Goal: Information Seeking & Learning: Understand process/instructions

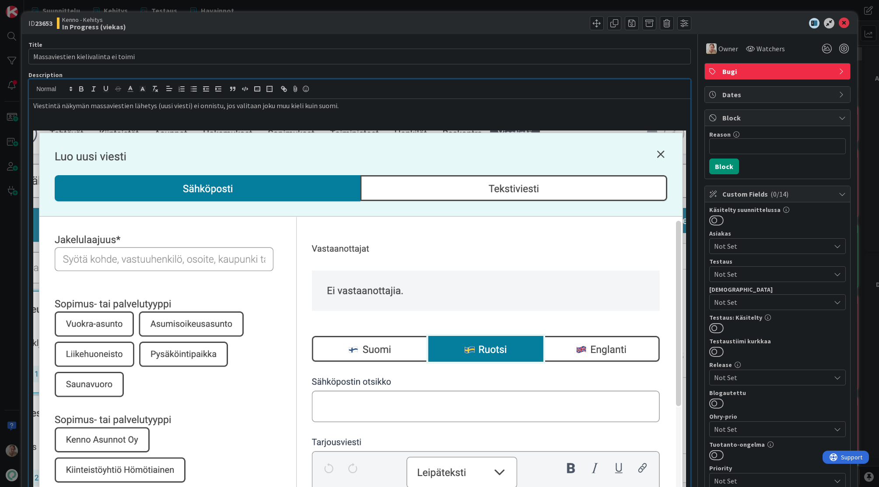
scroll to position [1410, 0]
click at [353, 120] on p at bounding box center [359, 116] width 653 height 10
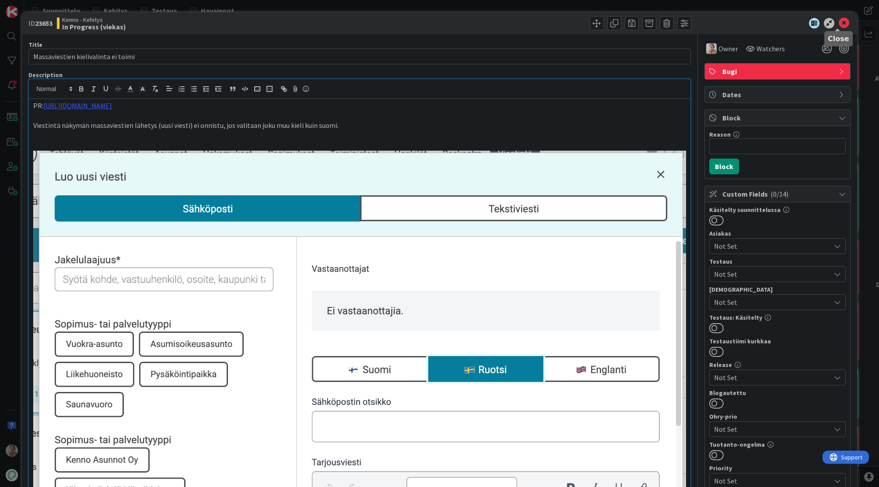
click at [839, 18] on icon at bounding box center [844, 23] width 11 height 11
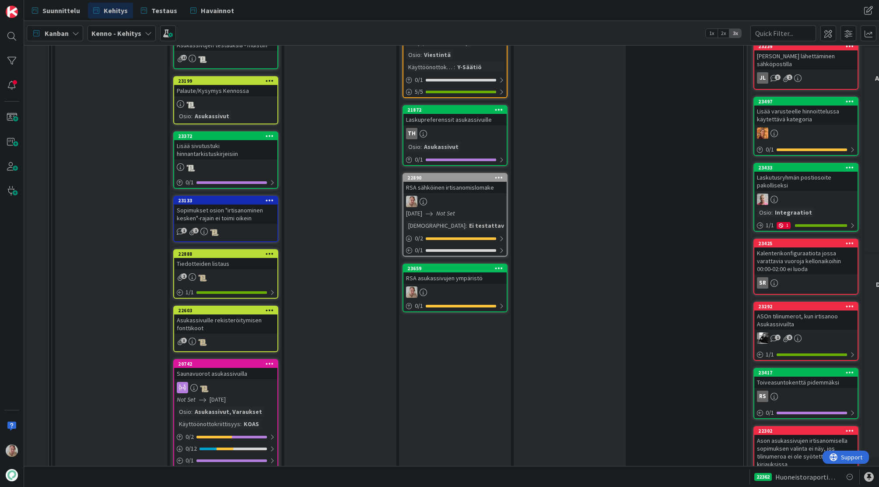
drag, startPoint x: 465, startPoint y: 321, endPoint x: 833, endPoint y: 267, distance: 371.7
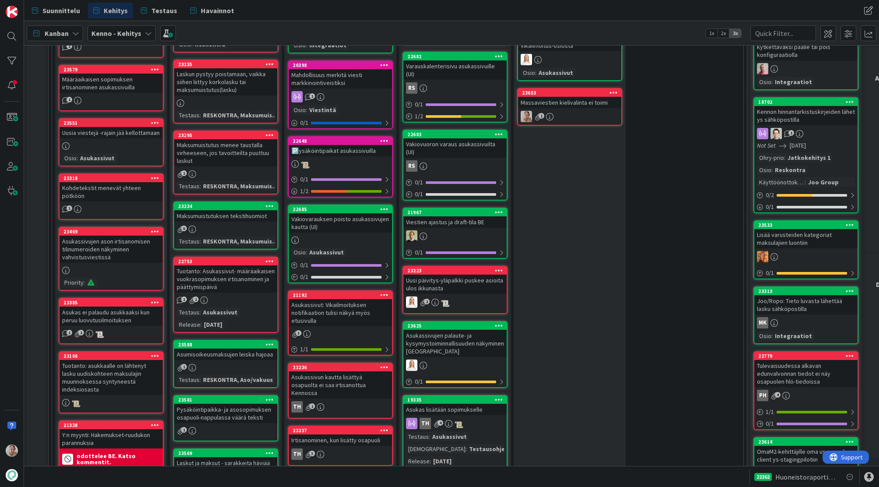
scroll to position [368, 0]
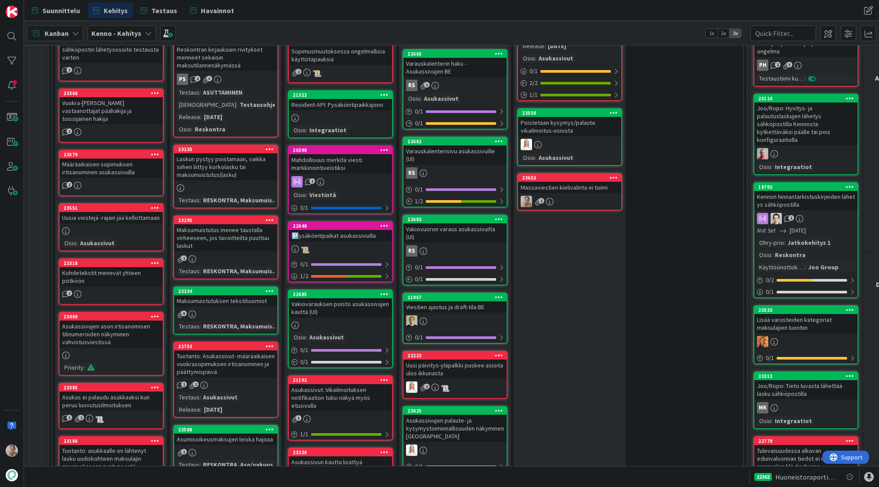
click at [577, 188] on div "Massaviestien kielivalinta ei toimi" at bounding box center [569, 187] width 103 height 11
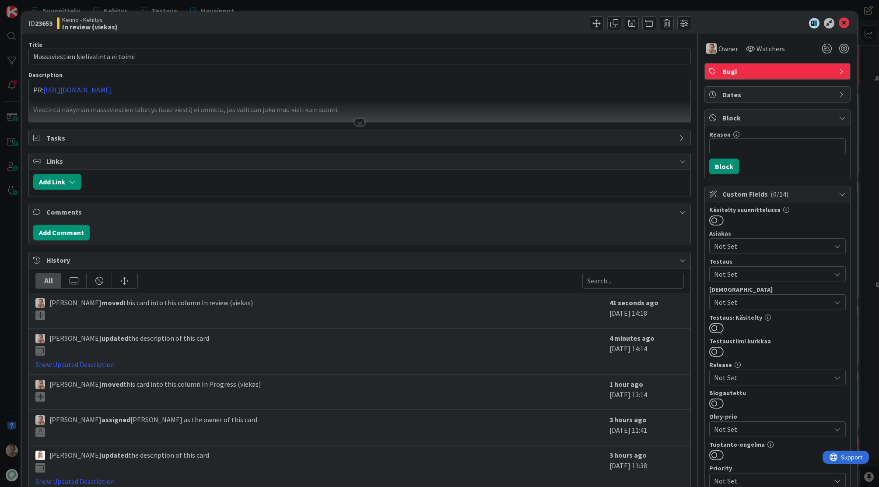
click at [224, 102] on div at bounding box center [360, 111] width 662 height 22
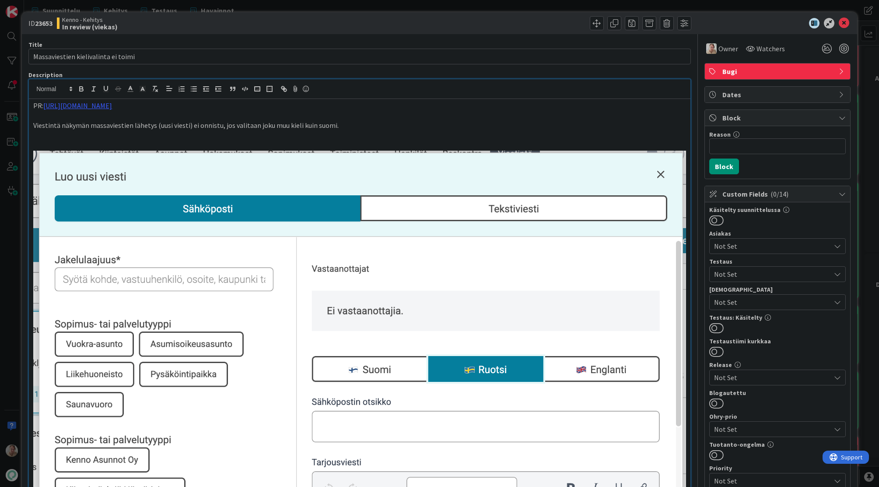
drag, startPoint x: 350, startPoint y: 125, endPoint x: 358, endPoint y: 125, distance: 7.9
click at [350, 125] on p "Viestintä näkymän massaviestien lähetys (uusi viesti) ei onnistu, jos valitaan …" at bounding box center [359, 125] width 653 height 10
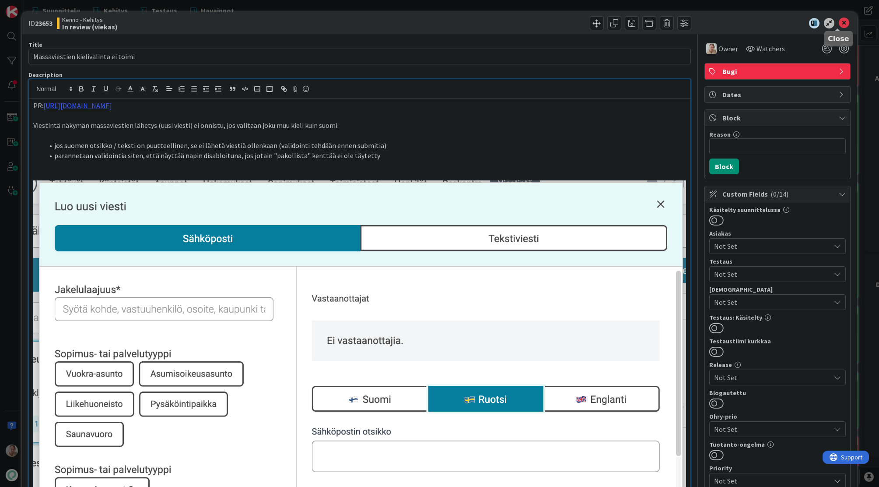
click at [843, 25] on icon at bounding box center [844, 23] width 11 height 11
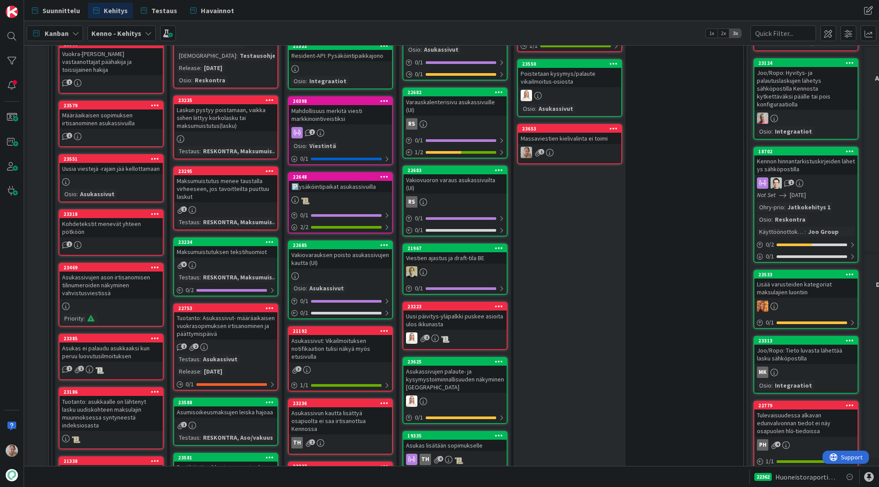
scroll to position [375, 0]
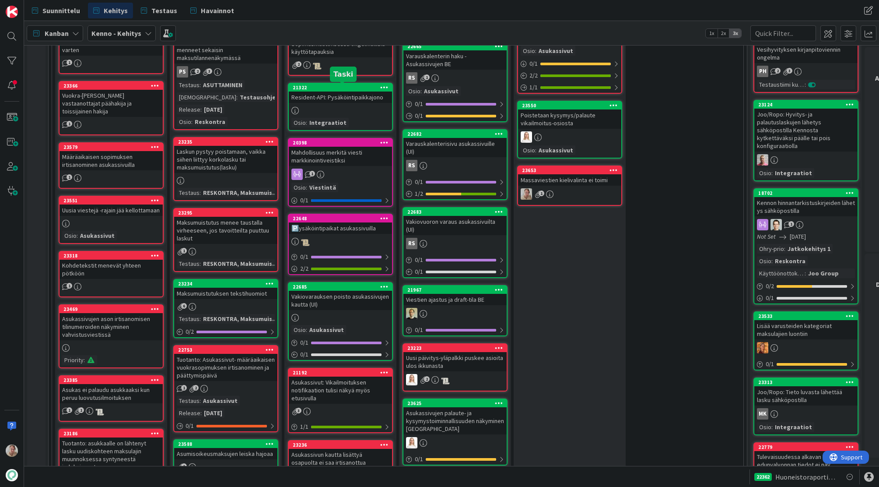
click at [331, 95] on div "Resident-API: Pysäköintipaikkajono" at bounding box center [340, 96] width 103 height 11
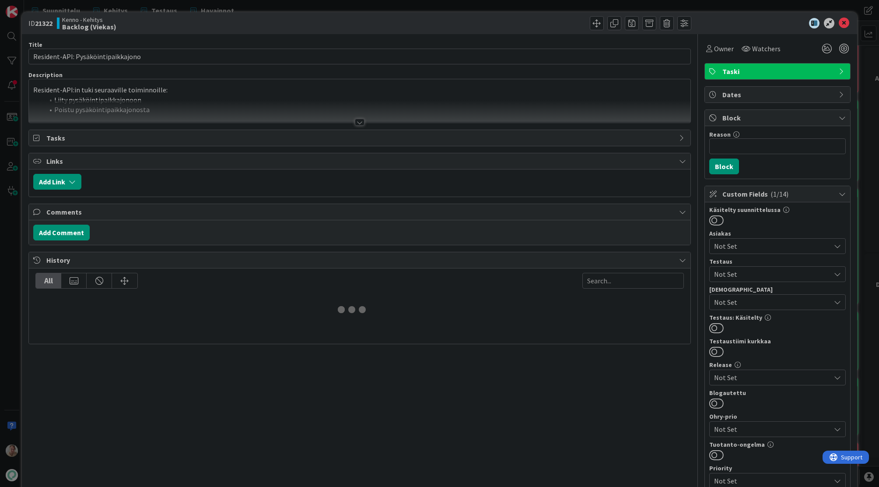
click at [268, 101] on div at bounding box center [360, 111] width 662 height 22
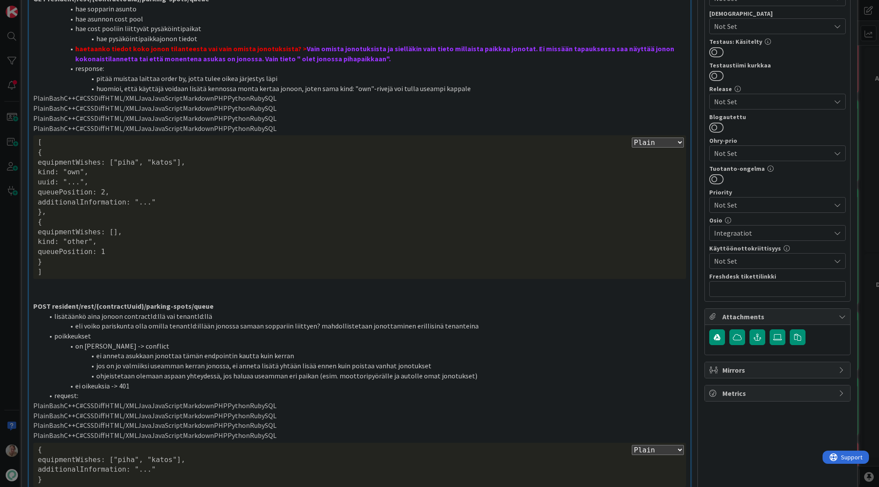
scroll to position [284, 0]
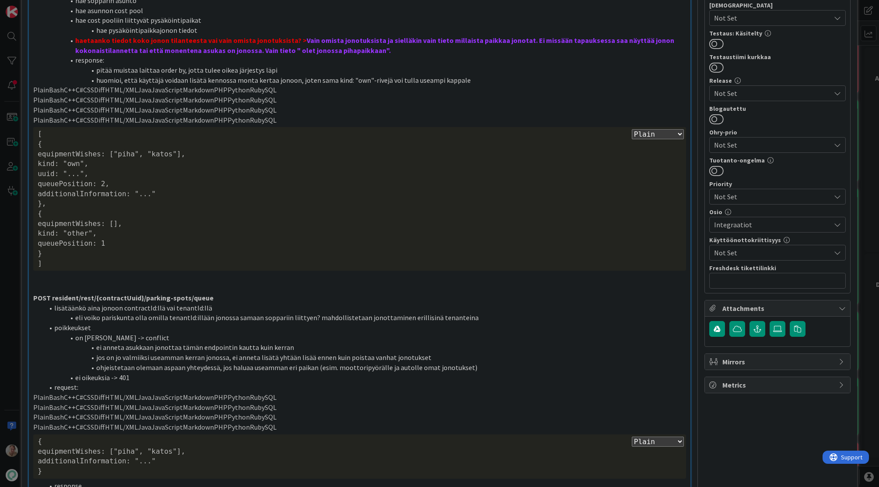
click at [660, 136] on select "Plain Bash C++ C# CSS Diff HTML/XML Java JavaScript Markdown PHP Python Ruby SQL" at bounding box center [658, 134] width 52 height 10
select select "javascript"
click at [632, 139] on select "Plain Bash C++ C# CSS Diff HTML/XML Java JavaScript Markdown PHP Python Ruby SQL" at bounding box center [658, 134] width 52 height 10
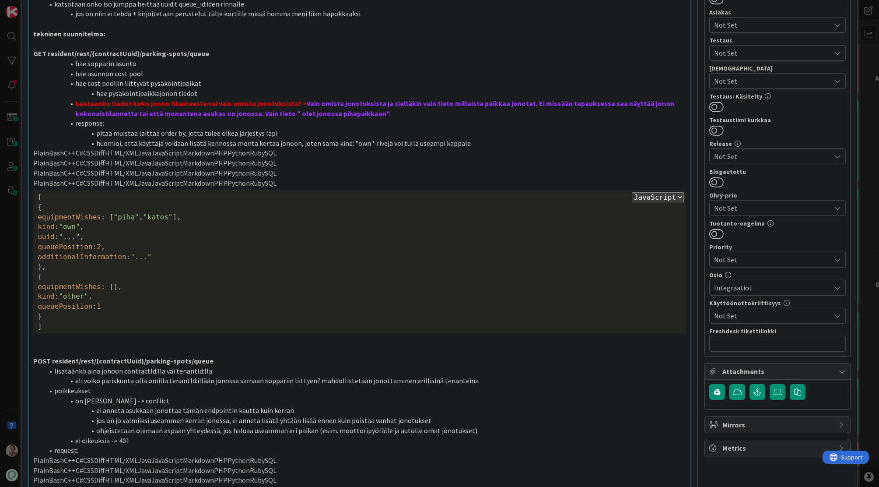
scroll to position [224, 0]
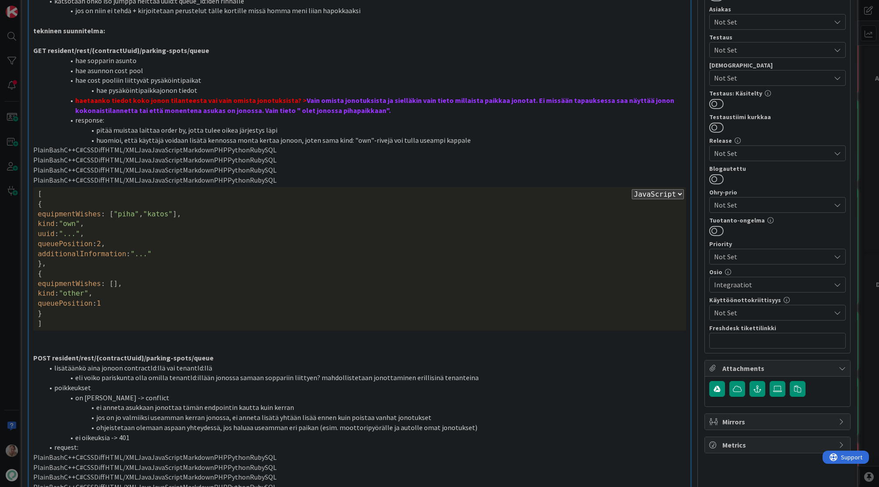
click at [277, 179] on p "PlainBashC++C#CSSDiffHTML/XMLJavaJavaScriptMarkdownPHPPythonRubySQL" at bounding box center [359, 180] width 653 height 10
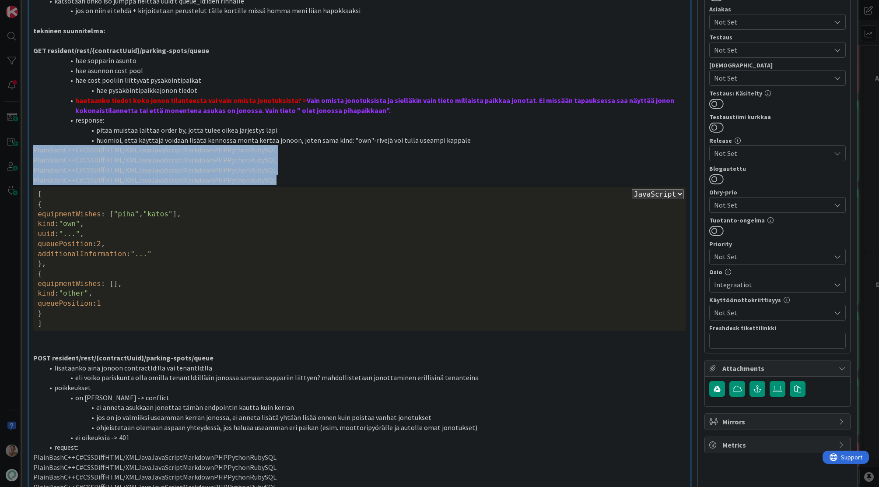
drag, startPoint x: 285, startPoint y: 180, endPoint x: 8, endPoint y: 151, distance: 278.6
click at [8, 151] on div "ID 21322 Kenno - Kehitys Backlog (Viekas) Title 34 / 128 Resident-API: Pysäköin…" at bounding box center [439, 243] width 879 height 487
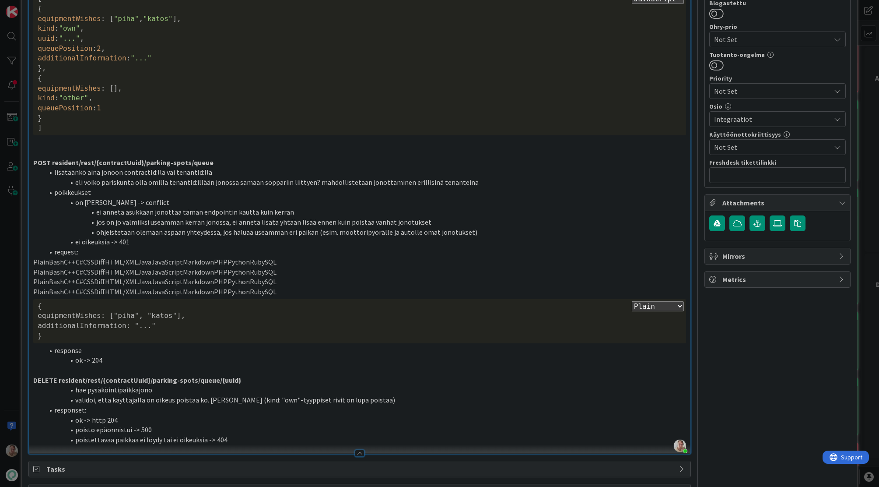
scroll to position [418, 0]
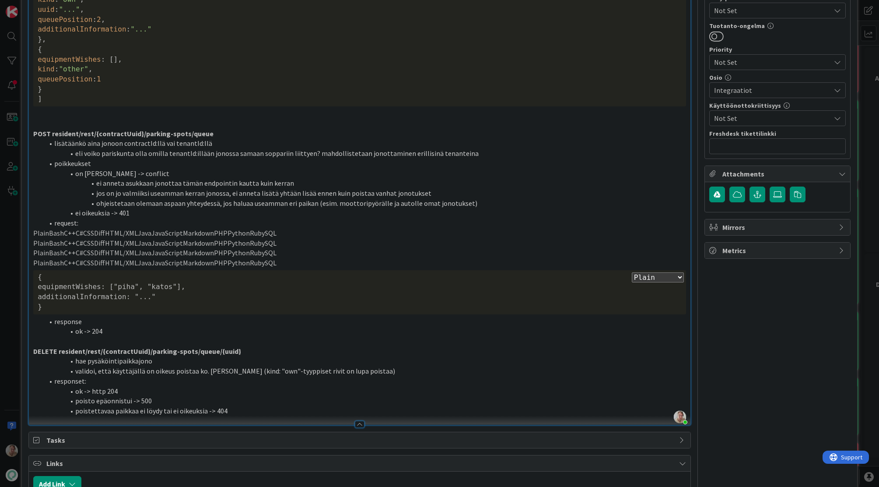
click at [661, 276] on select "Plain Bash C++ C# CSS Diff HTML/XML Java JavaScript Markdown PHP Python Ruby SQL" at bounding box center [658, 277] width 52 height 10
select select "javascript"
click at [632, 282] on select "Plain Bash C++ C# CSS Diff HTML/XML Java JavaScript Markdown PHP Python Ruby SQL" at bounding box center [658, 277] width 52 height 10
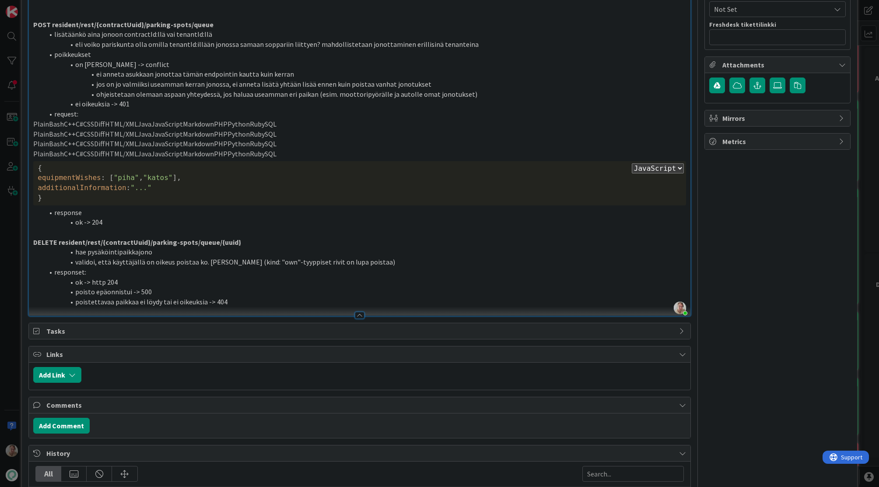
scroll to position [531, 0]
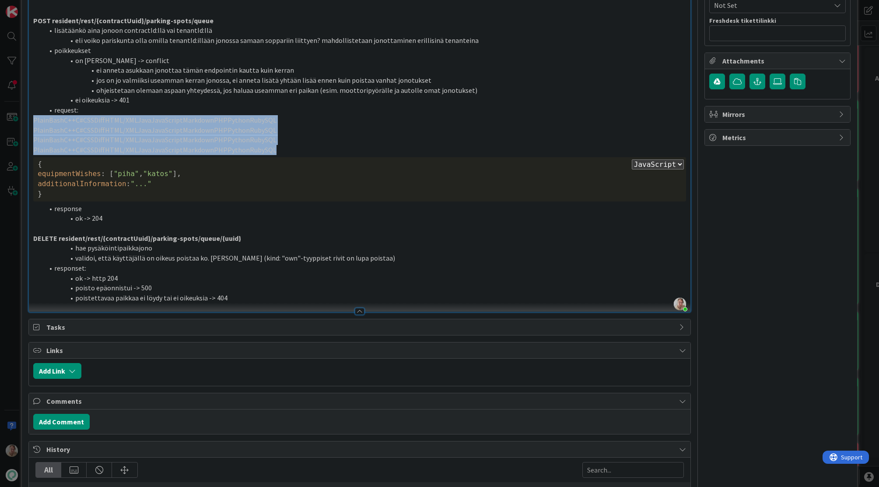
drag, startPoint x: 274, startPoint y: 152, endPoint x: 4, endPoint y: 122, distance: 270.9
click at [4, 122] on div "ID 21322 Kenno - Kehitys Backlog (Viekas) Title 34 / 128 Resident-API: Pysäköin…" at bounding box center [439, 243] width 879 height 487
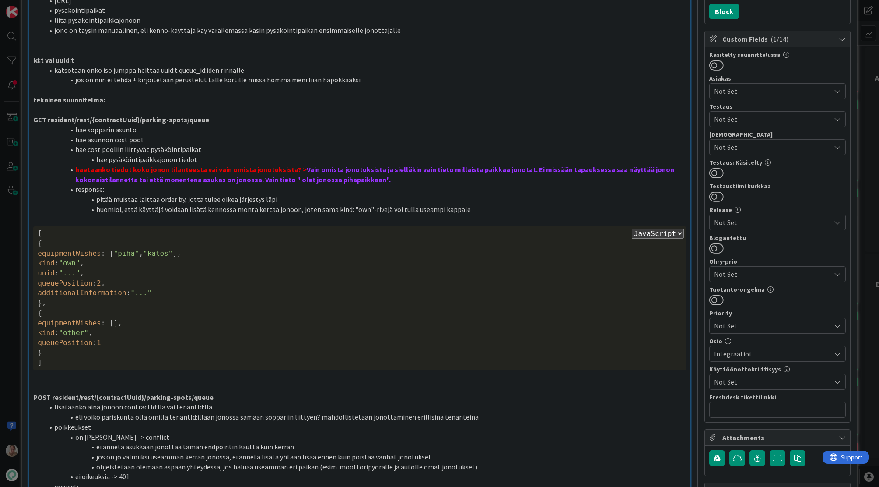
scroll to position [0, 0]
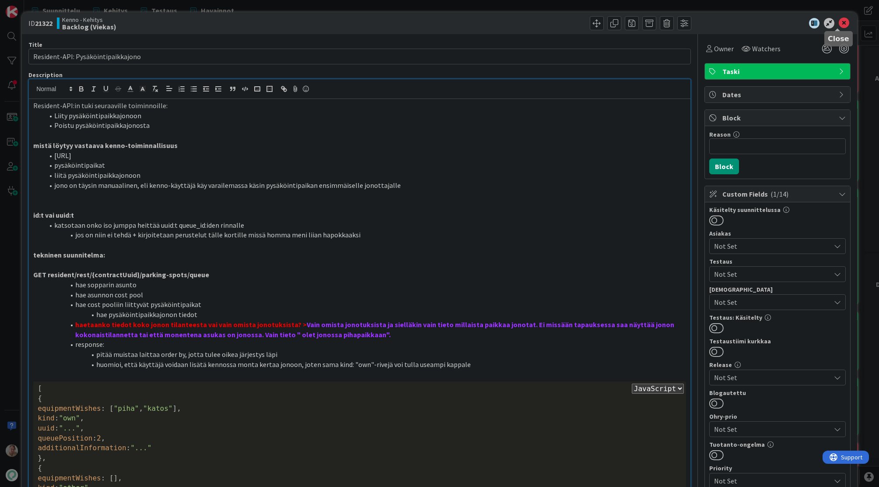
click at [839, 25] on icon at bounding box center [844, 23] width 11 height 11
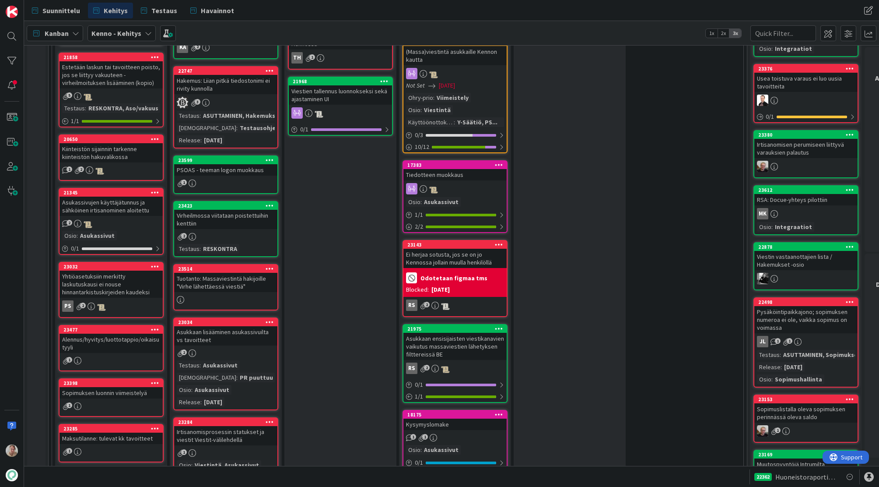
scroll to position [906, 0]
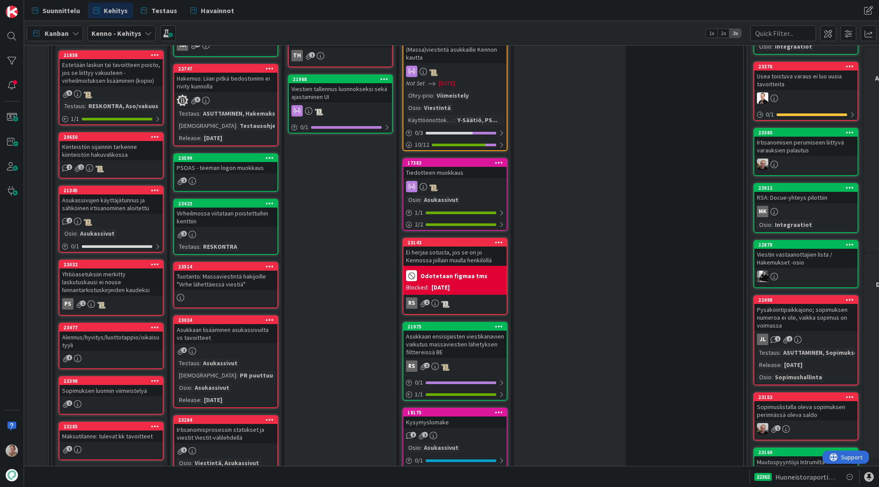
click at [97, 141] on div "Kiinteistön sijainnin tarkenne kiinteistön hakuvalikossa" at bounding box center [111, 150] width 103 height 19
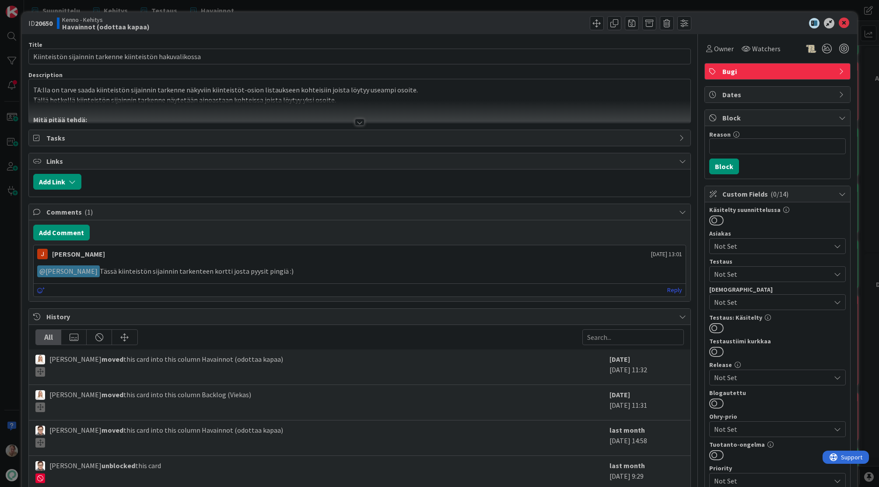
click at [144, 98] on p "Tällä hetkellä kiinteistön sijainnin tarkenne näytetään ainoastaan kohteissa jo…" at bounding box center [359, 100] width 653 height 10
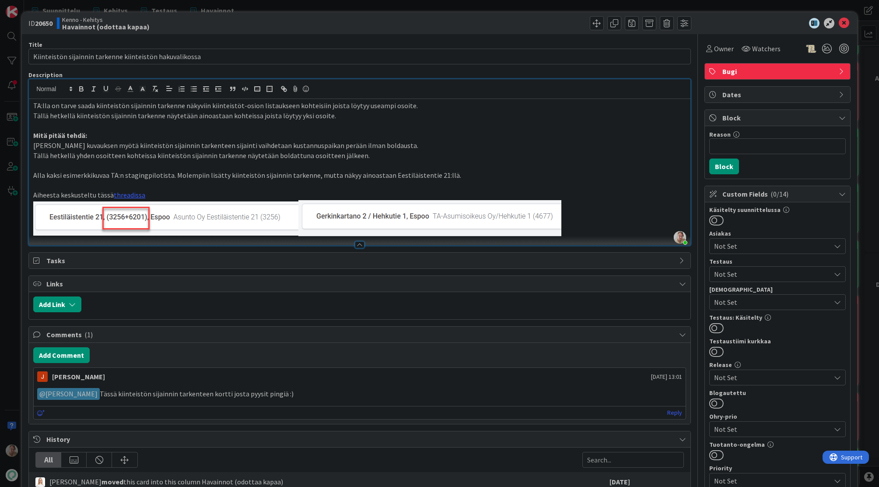
click at [345, 127] on p at bounding box center [359, 125] width 653 height 10
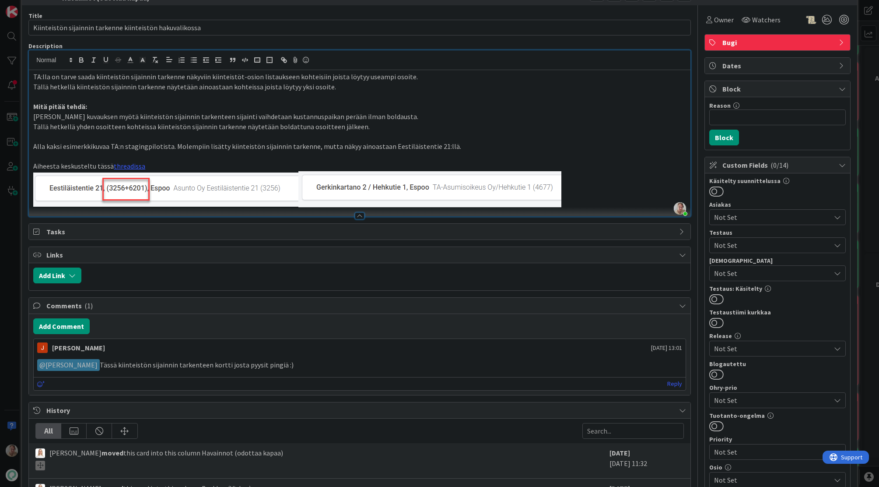
scroll to position [28, 0]
click at [229, 111] on p "Mitä pitää tehdä:" at bounding box center [359, 107] width 653 height 10
click at [231, 158] on p at bounding box center [359, 157] width 653 height 10
click at [231, 161] on p at bounding box center [359, 157] width 653 height 10
click at [127, 165] on link "threadissa" at bounding box center [130, 166] width 32 height 9
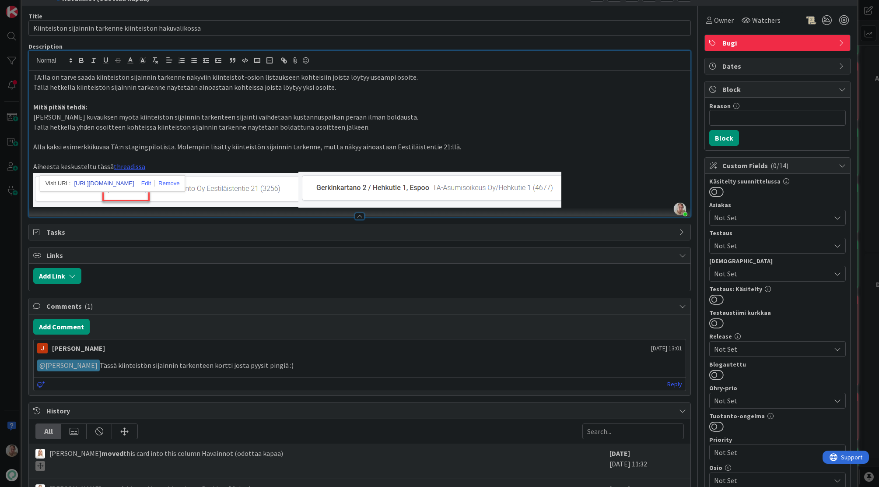
click at [134, 184] on link "https://pandiaoy.slack.com/archives/C04HY5JB78F/p1743757030705679" at bounding box center [104, 183] width 60 height 11
click at [130, 185] on link "https://pandiaoy.slack.com/archives/C04HY5JB78F/p1743757030705679" at bounding box center [104, 183] width 60 height 11
click at [204, 91] on p "Tällä hetkellä kiinteistön sijainnin tarkenne näytetään ainoastaan kohteissa jo…" at bounding box center [359, 87] width 653 height 10
click at [729, 24] on div "Owner" at bounding box center [720, 20] width 31 height 16
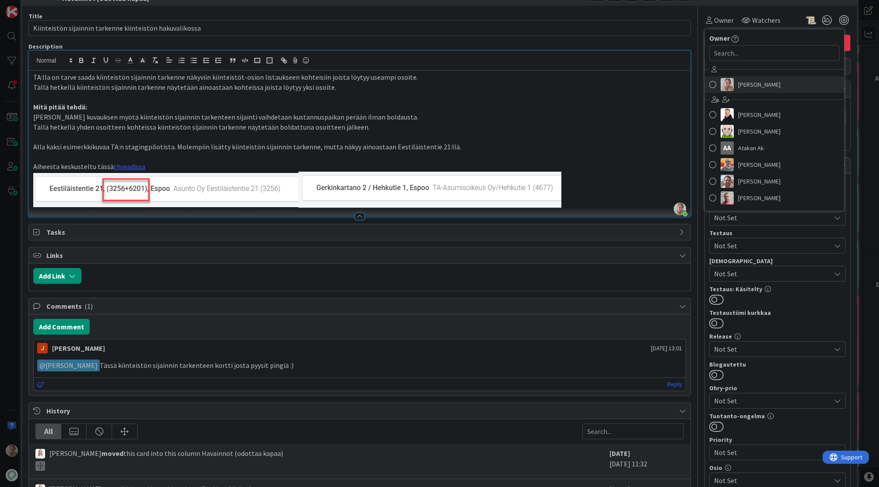
click at [729, 79] on link "[PERSON_NAME]" at bounding box center [774, 84] width 139 height 17
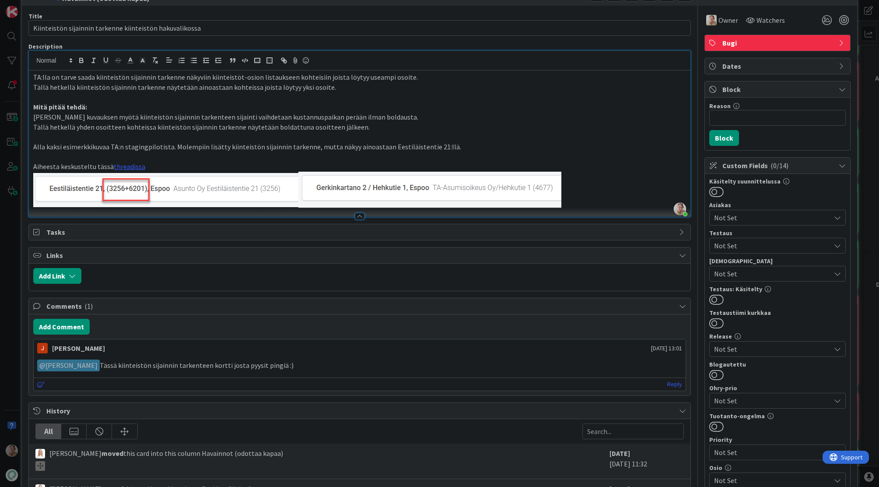
click at [735, 41] on span "Bugi" at bounding box center [779, 43] width 112 height 11
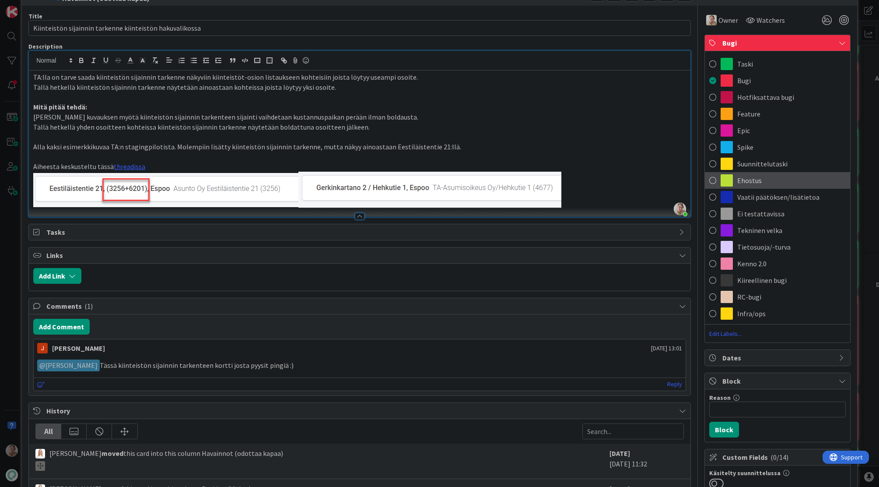
click at [766, 179] on div "Ehostus" at bounding box center [777, 180] width 145 height 17
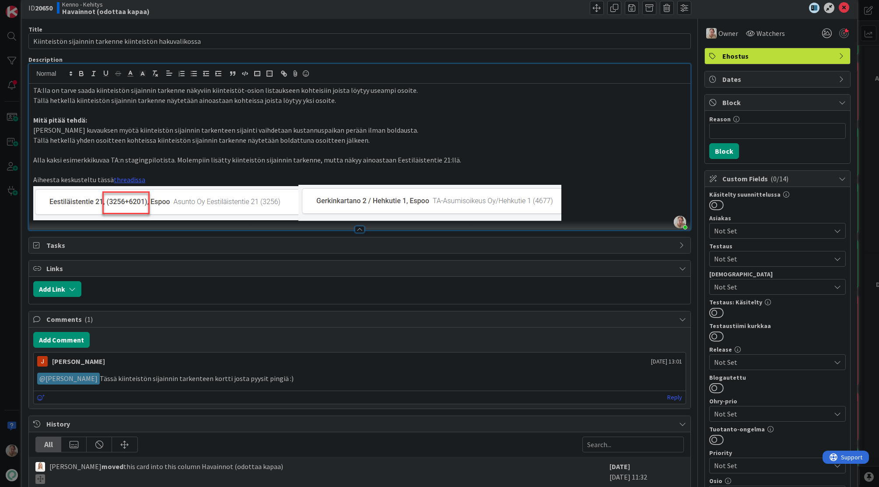
scroll to position [0, 0]
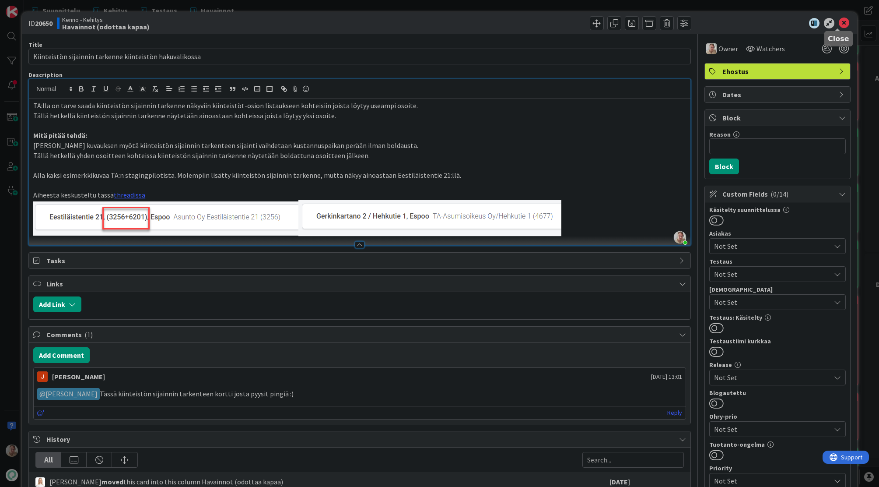
click at [840, 23] on icon at bounding box center [844, 23] width 11 height 11
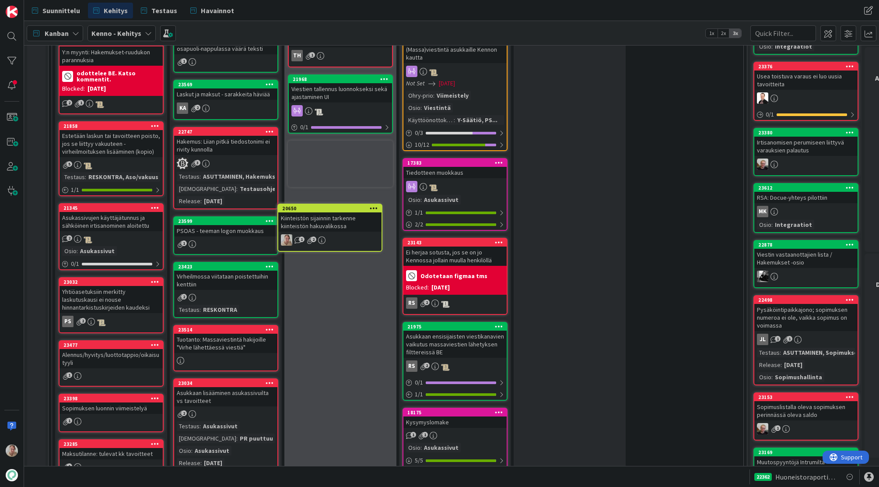
scroll to position [1455, 0]
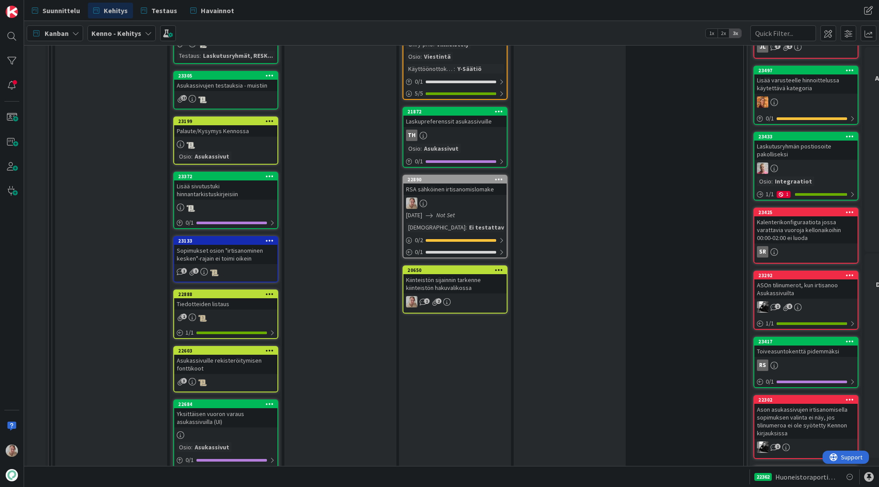
click at [447, 281] on div "Kiinteistön sijainnin tarkenne kiinteistön hakuvalikossa" at bounding box center [455, 283] width 103 height 19
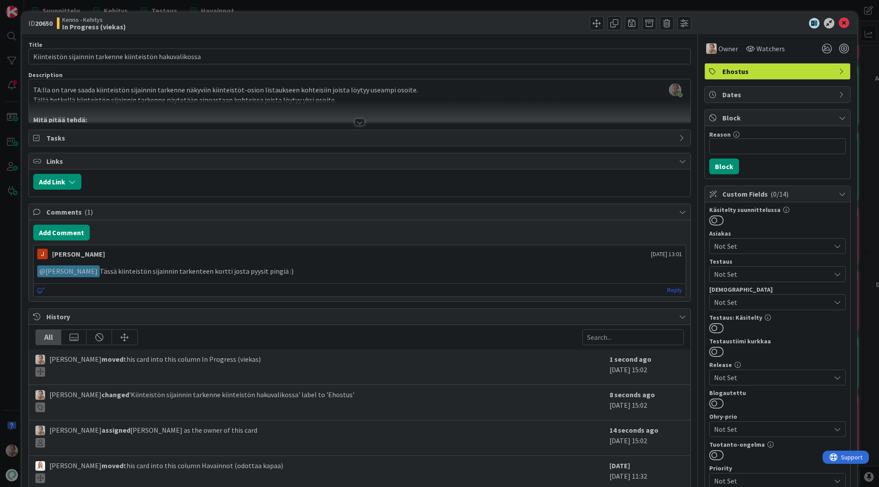
click at [305, 105] on div at bounding box center [360, 111] width 662 height 22
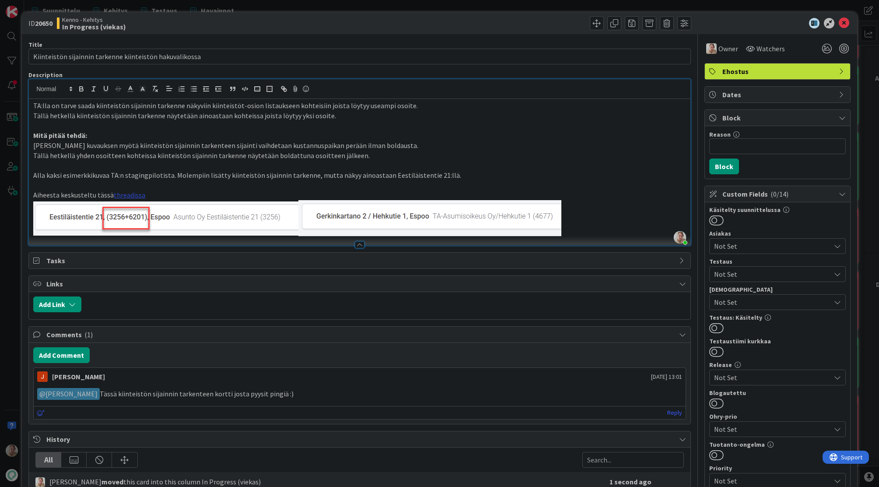
click at [125, 193] on link "threadissa" at bounding box center [130, 194] width 32 height 9
click at [134, 211] on link "https://pandiaoy.slack.com/archives/C04HY5JB78F/p1743757030705679" at bounding box center [104, 211] width 60 height 11
click at [217, 151] on p "Tällä hetkellä yhden osoitteen kohteissa kiinteistön sijainnin tarkenne näytetä…" at bounding box center [359, 156] width 653 height 10
click at [507, 153] on p "Tällä hetkellä yhden osoitteen kohteissa kiinteistön sijainnin tarkenne näytetä…" at bounding box center [359, 156] width 653 height 10
